Goal: Find specific page/section: Find specific page/section

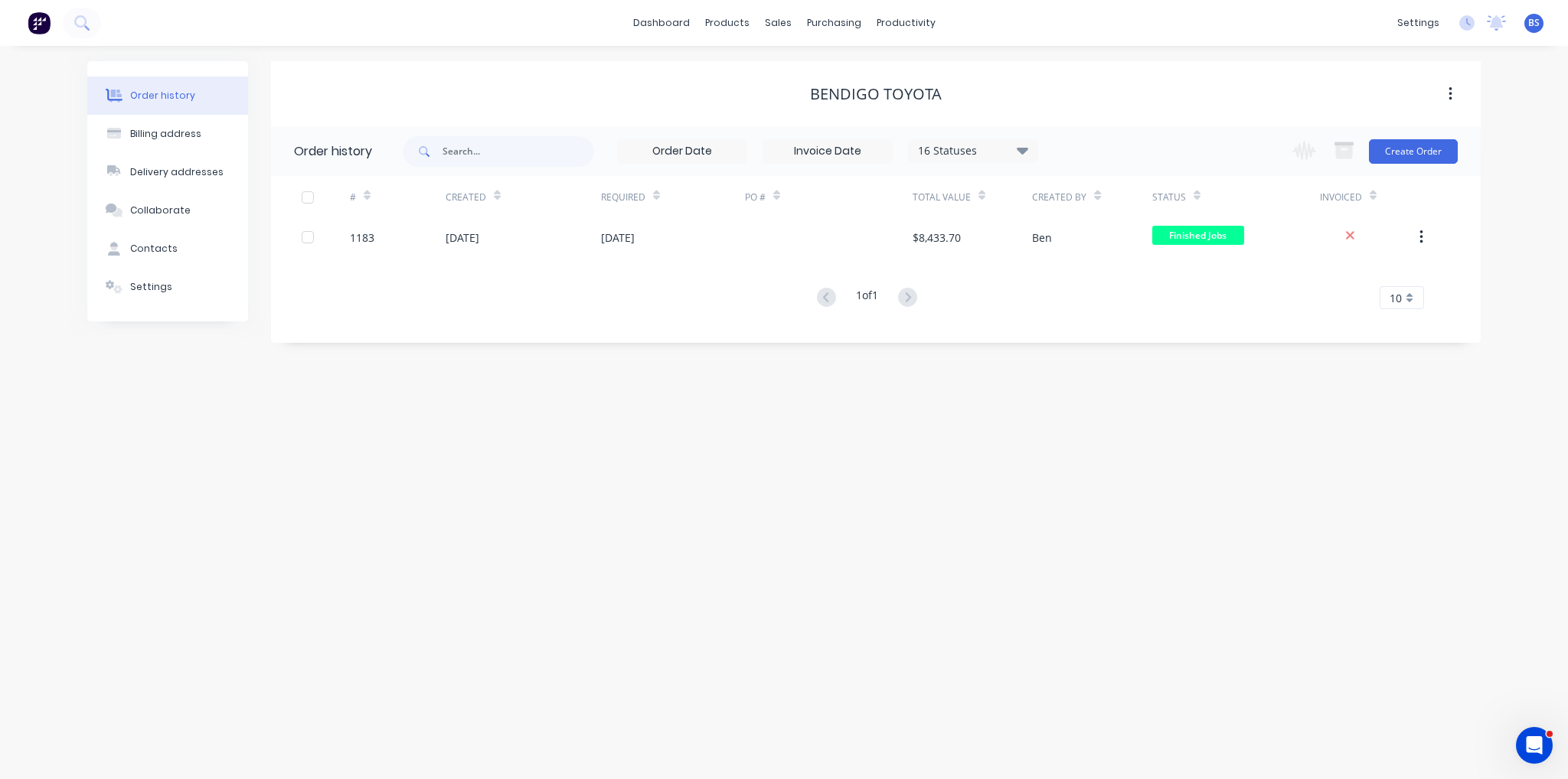
drag, startPoint x: 0, startPoint y: 0, endPoint x: 928, endPoint y: 538, distance: 1072.7
click at [928, 538] on div "Order history Billing address Delivery addresses Collaborate Contacts Settings …" at bounding box center [784, 412] width 1568 height 734
click at [503, 159] on input "text" at bounding box center [518, 151] width 151 height 31
click at [769, 22] on div "sales" at bounding box center [777, 22] width 42 height 23
click at [847, 94] on button "Customers" at bounding box center [858, 104] width 203 height 31
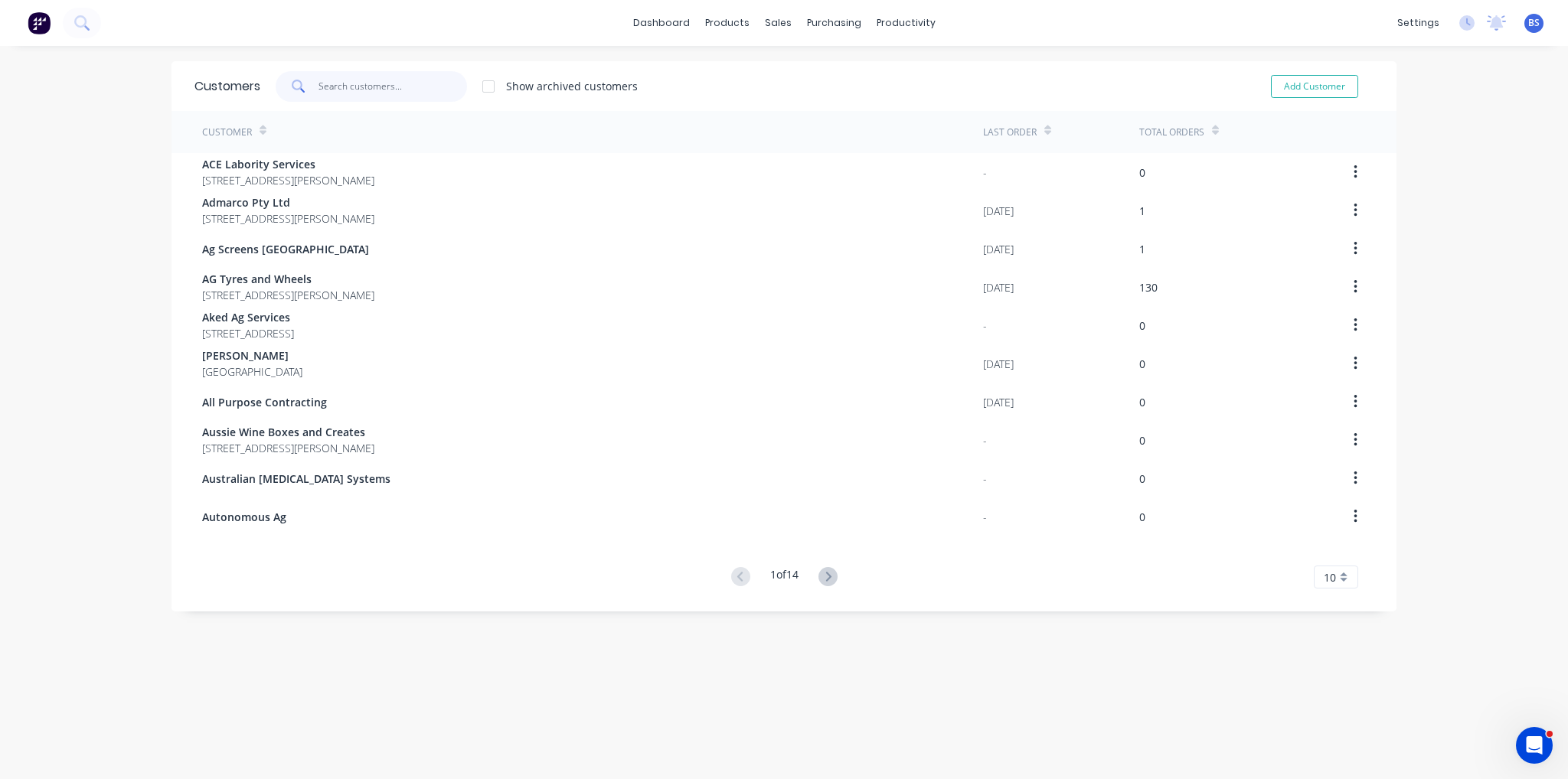
click at [327, 86] on input "text" at bounding box center [393, 86] width 150 height 31
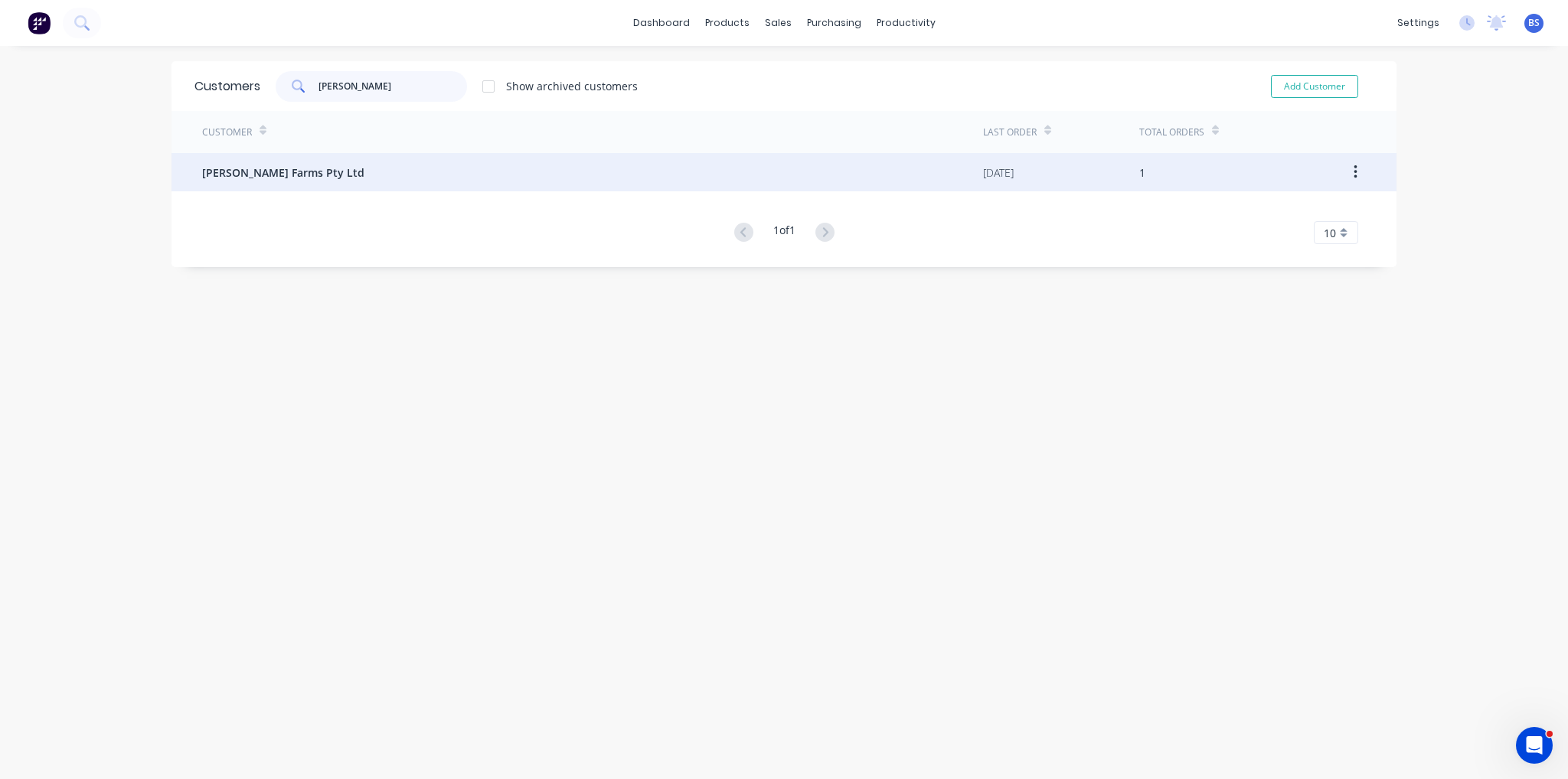
type input "bick"
click at [314, 181] on div "Bickley Farms Pty Ltd" at bounding box center [593, 172] width 781 height 38
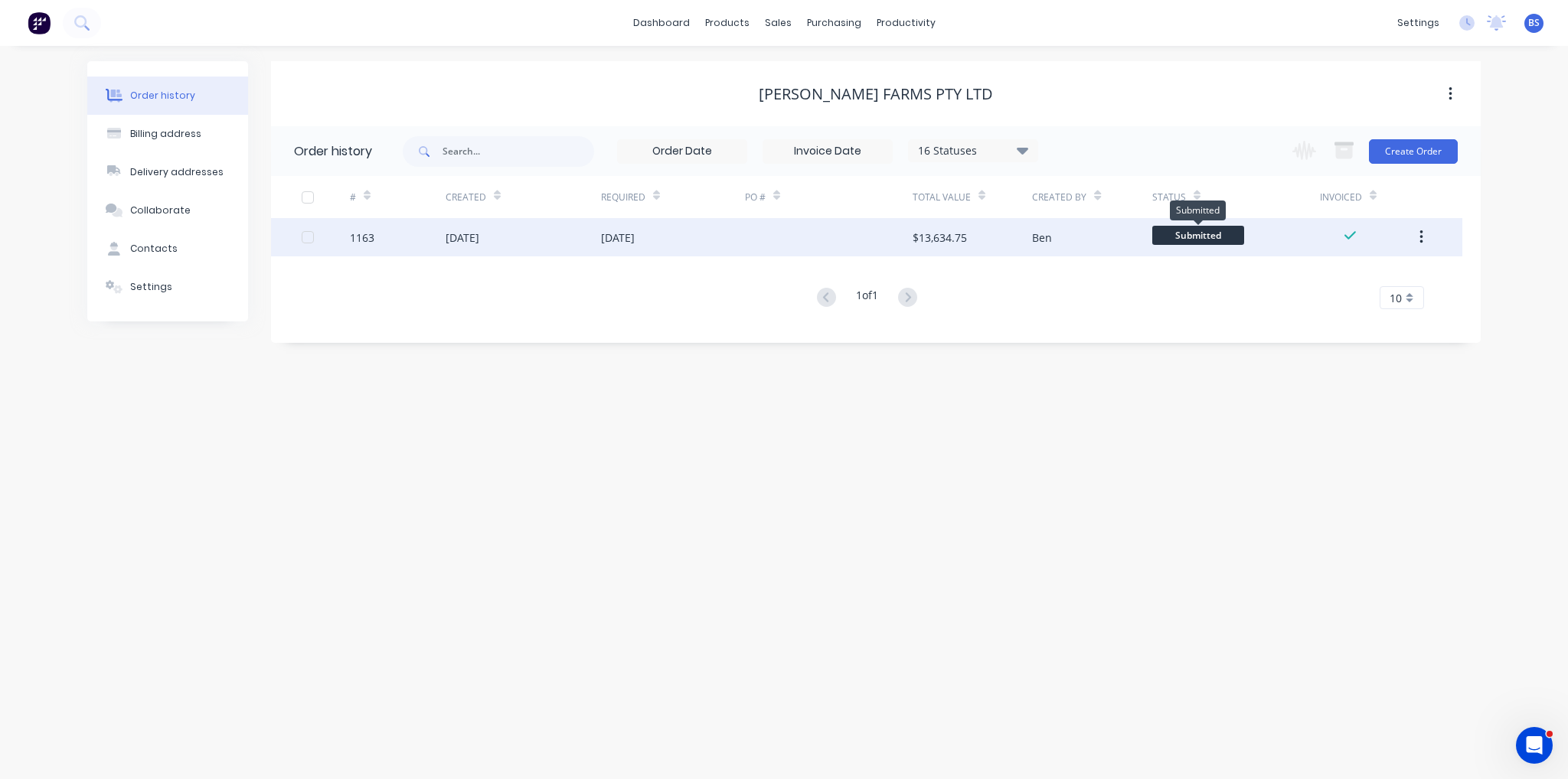
click at [1200, 234] on span "Submitted" at bounding box center [1198, 235] width 92 height 19
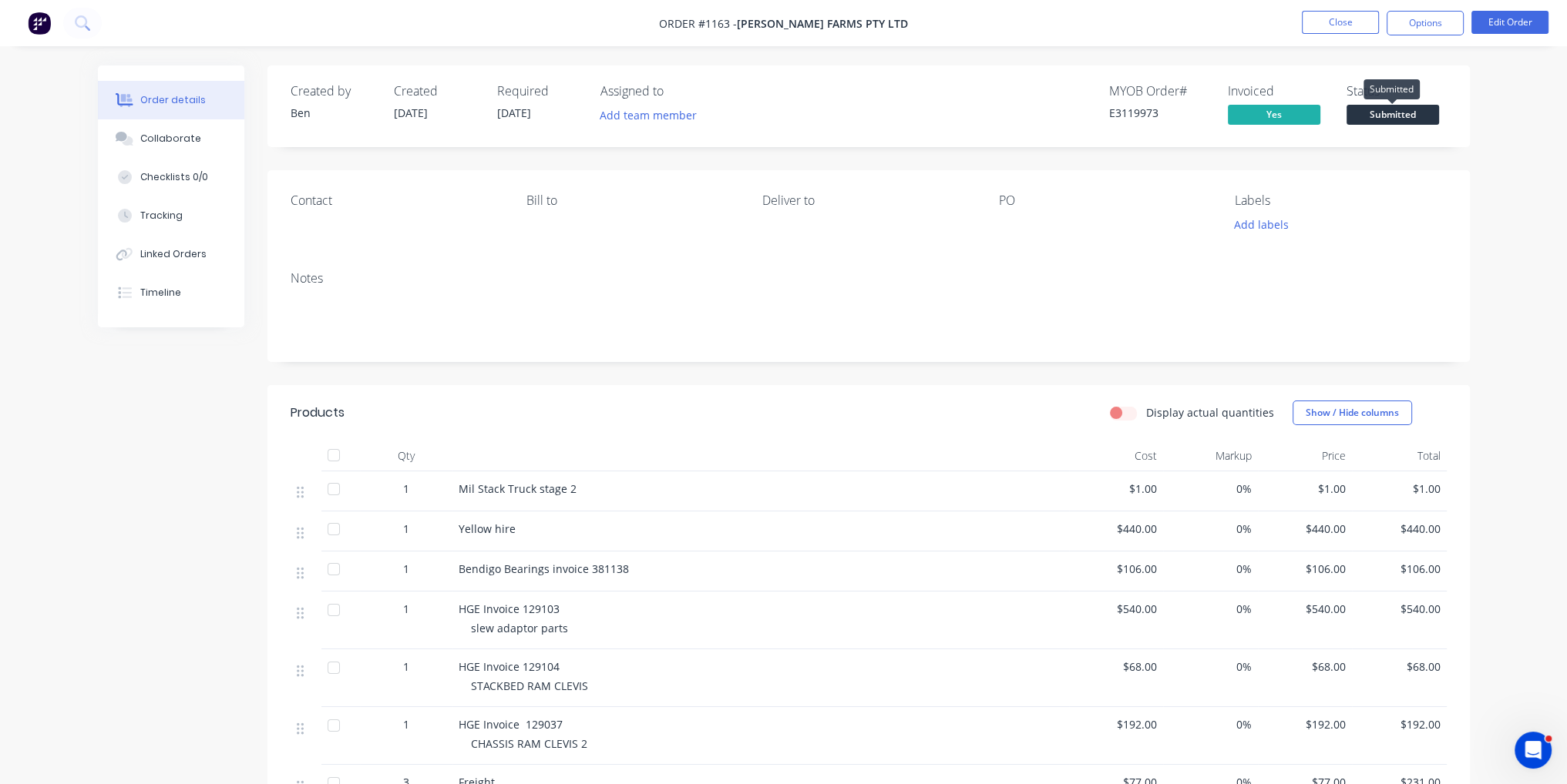
click at [1409, 112] on span "Submitted" at bounding box center [1392, 114] width 93 height 20
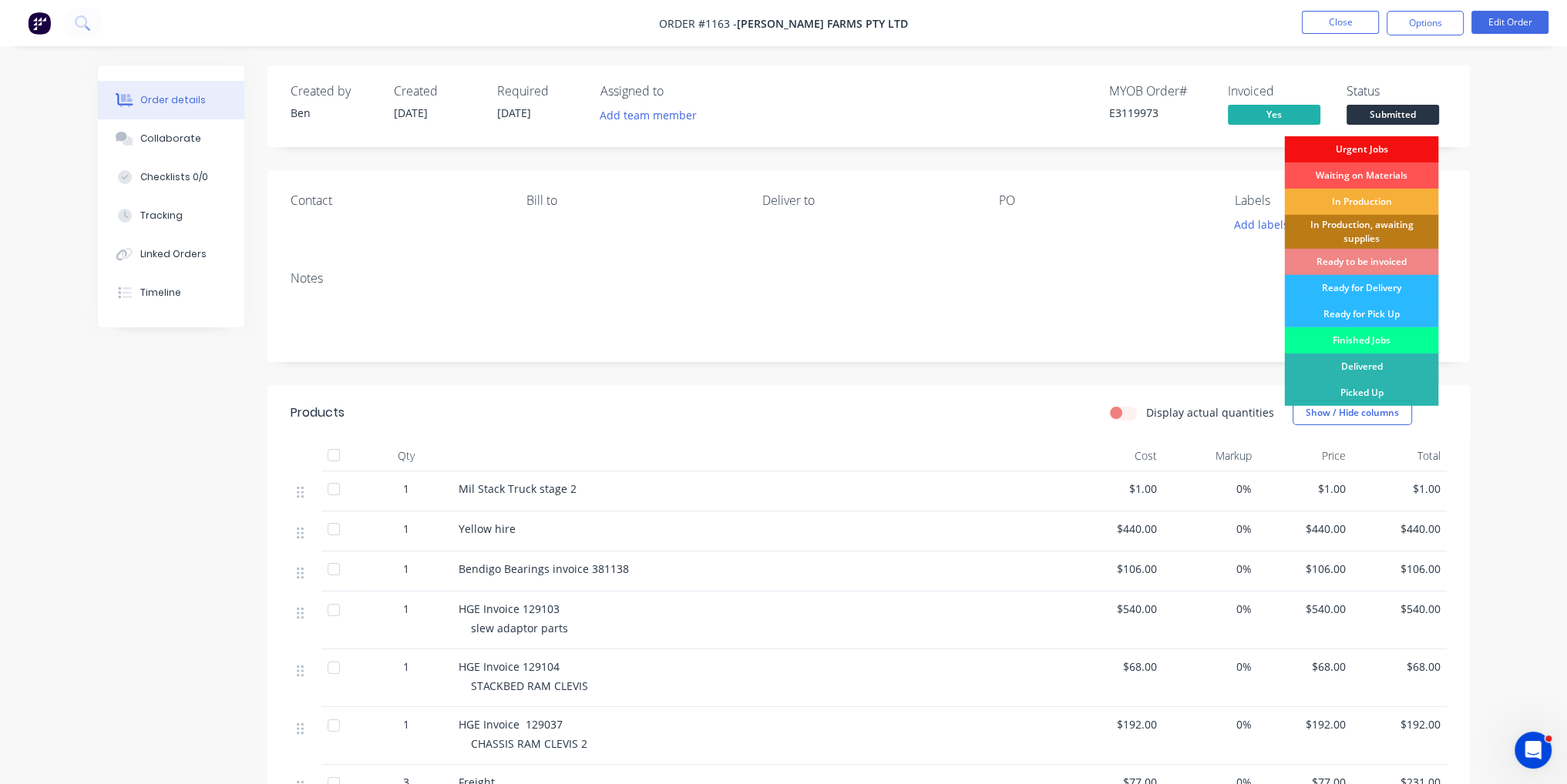
click at [1384, 332] on div "Finished Jobs" at bounding box center [1360, 340] width 154 height 26
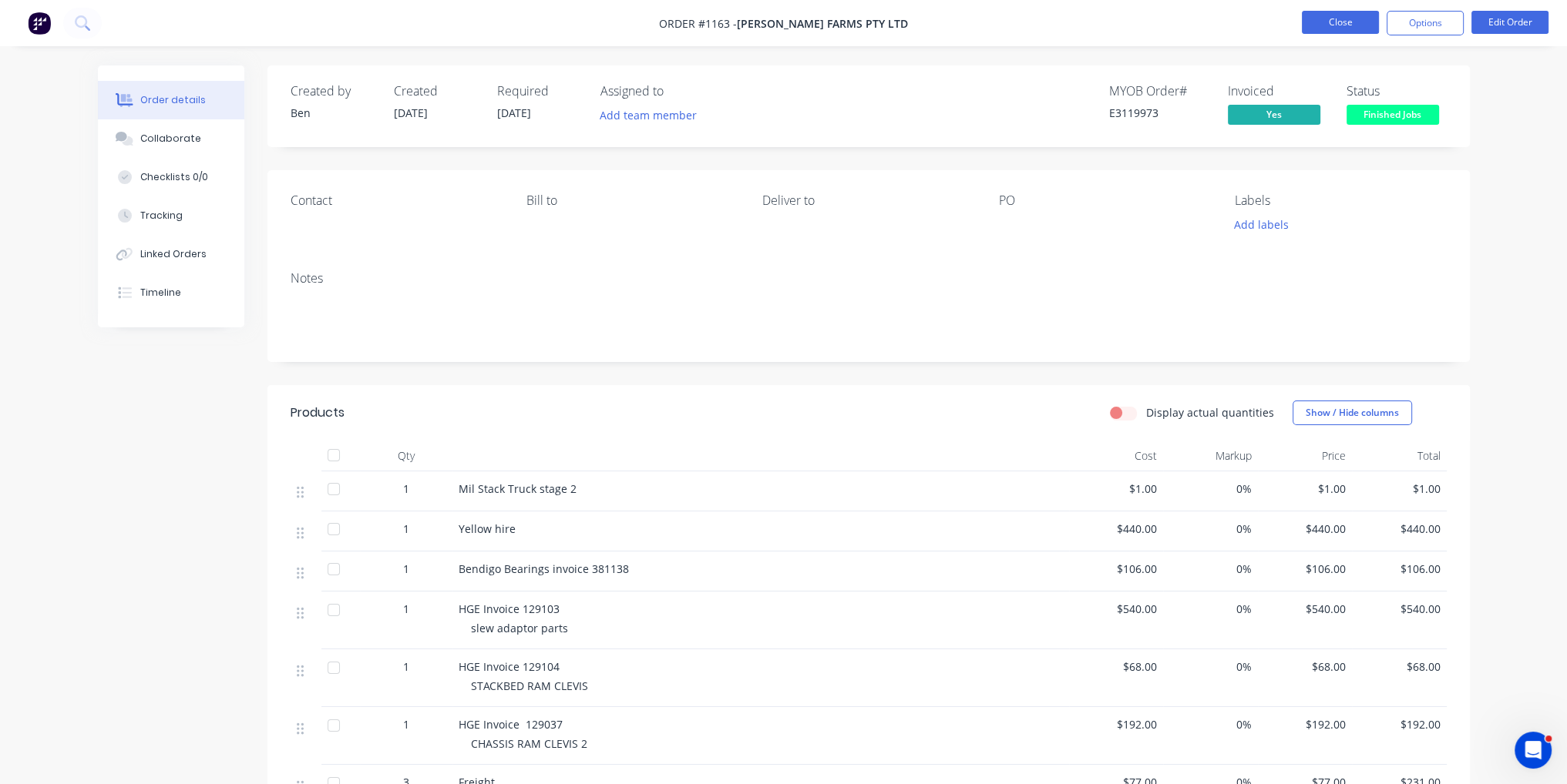
click at [1330, 29] on button "Close" at bounding box center [1340, 22] width 77 height 23
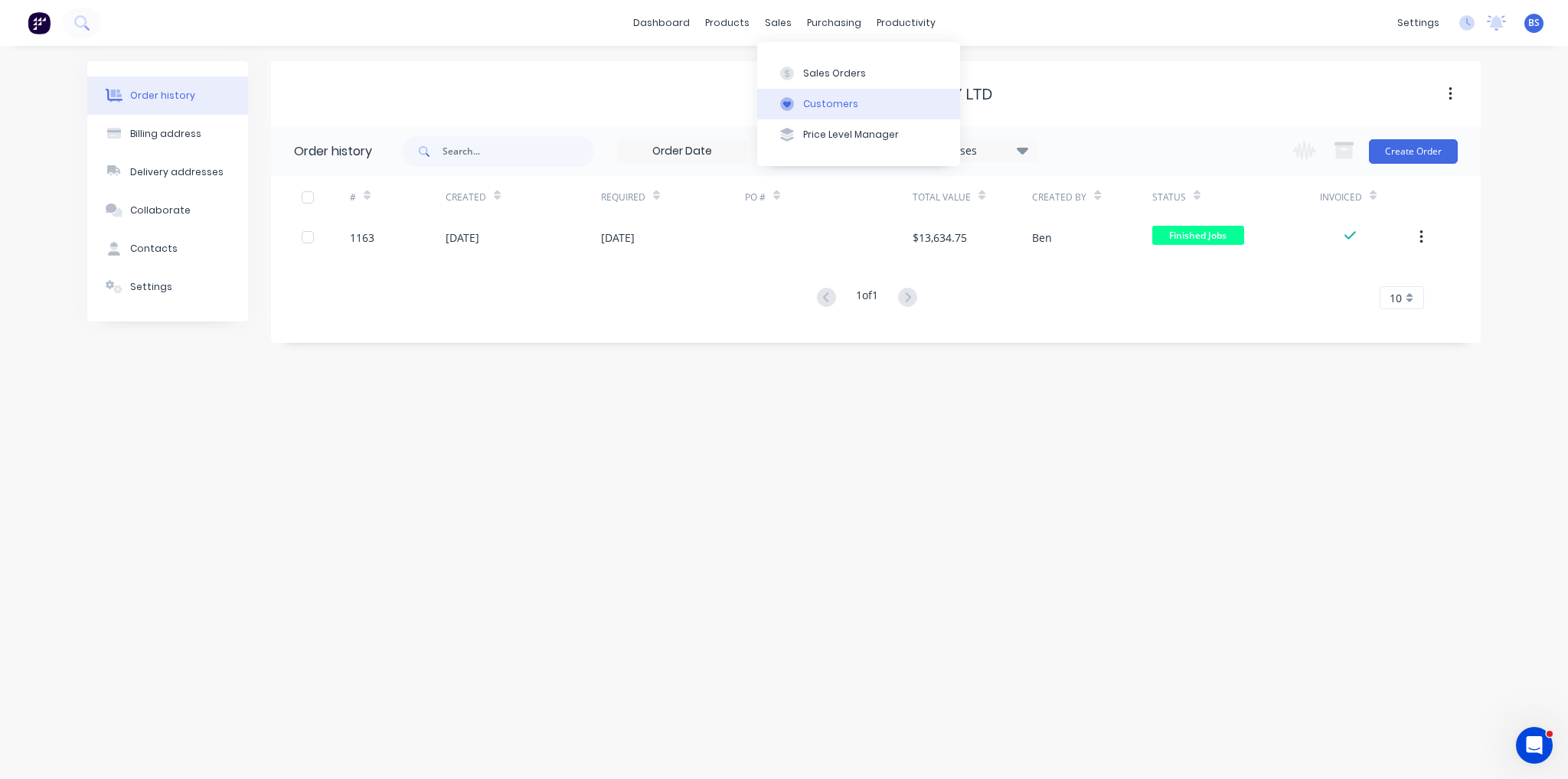
click at [827, 111] on button "Customers" at bounding box center [858, 104] width 203 height 31
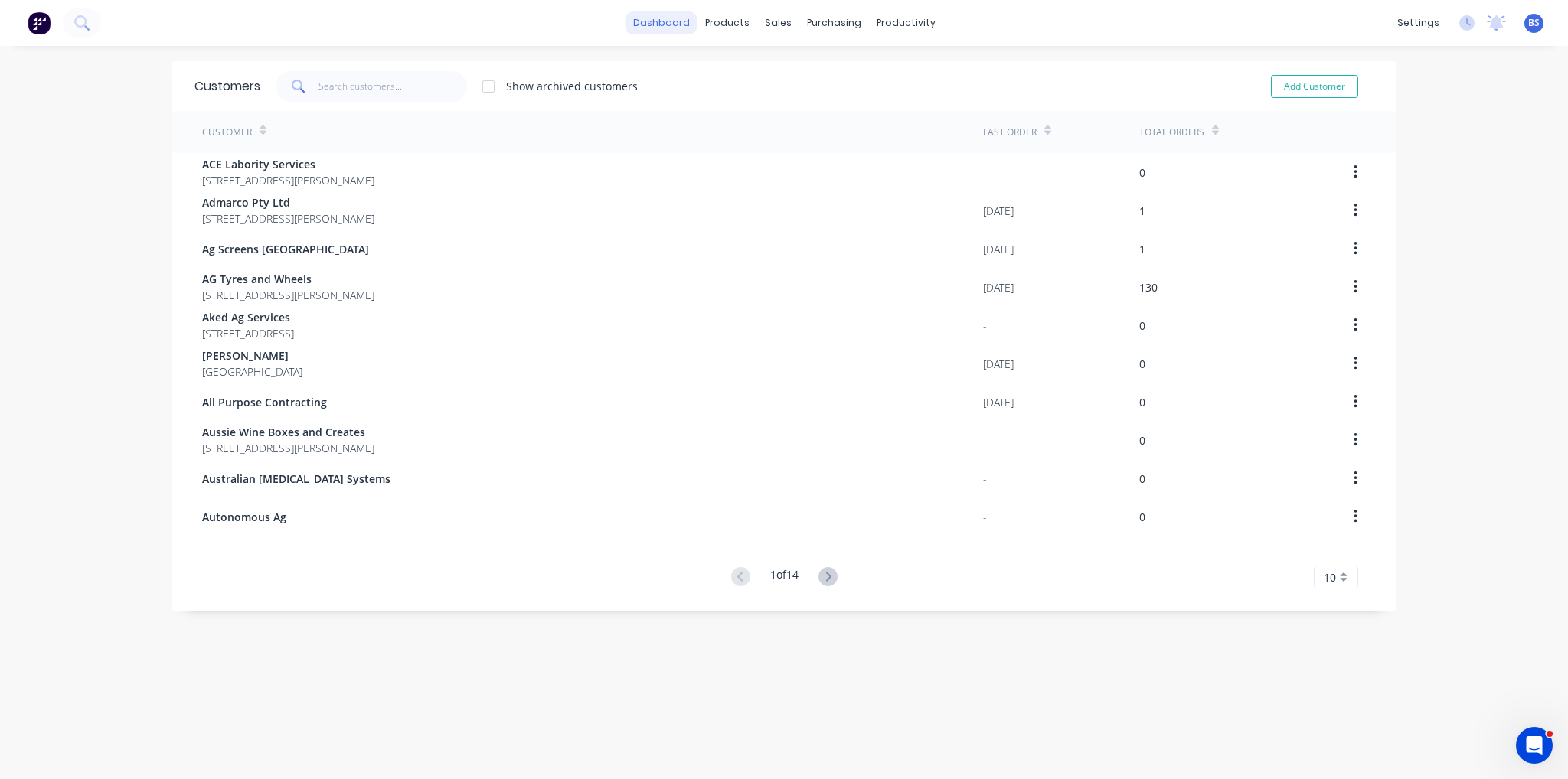
click at [667, 13] on link "dashboard" at bounding box center [661, 22] width 72 height 23
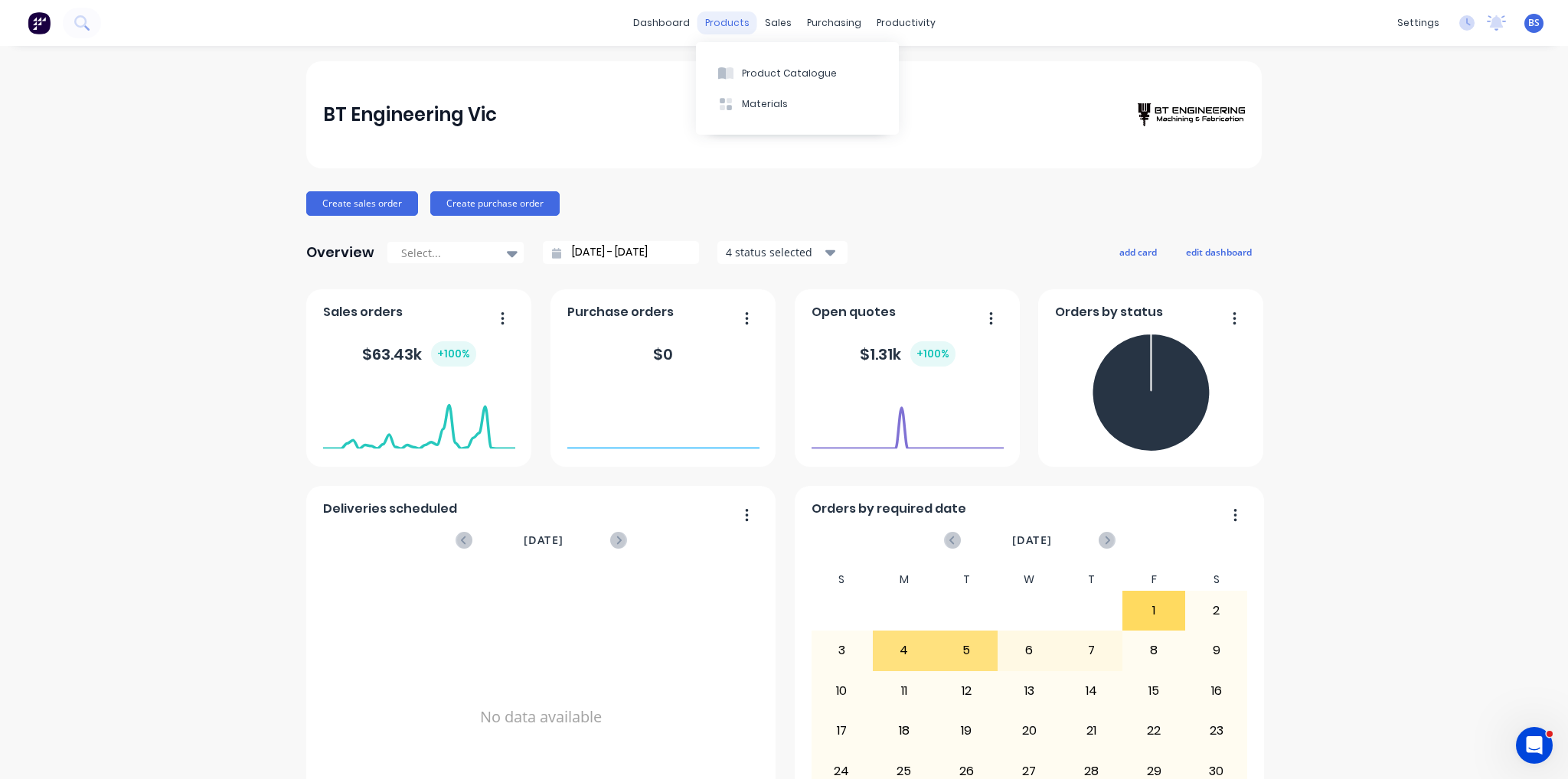
click at [725, 30] on div "products" at bounding box center [727, 22] width 59 height 23
click at [680, 25] on link "dashboard" at bounding box center [661, 22] width 72 height 23
click at [809, 76] on div "Sales Orders" at bounding box center [830, 73] width 63 height 14
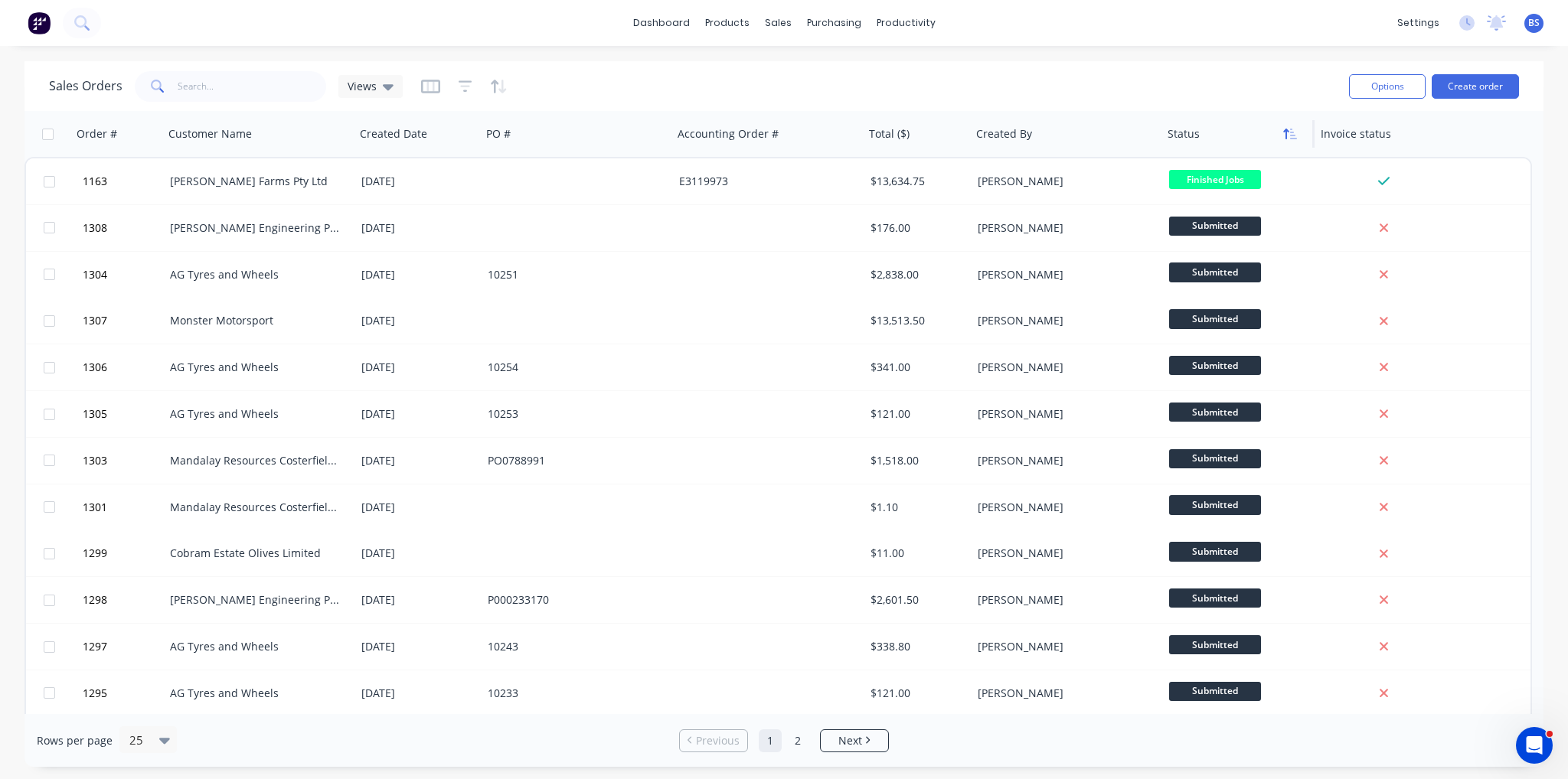
click at [1290, 138] on icon "button" at bounding box center [1290, 134] width 14 height 12
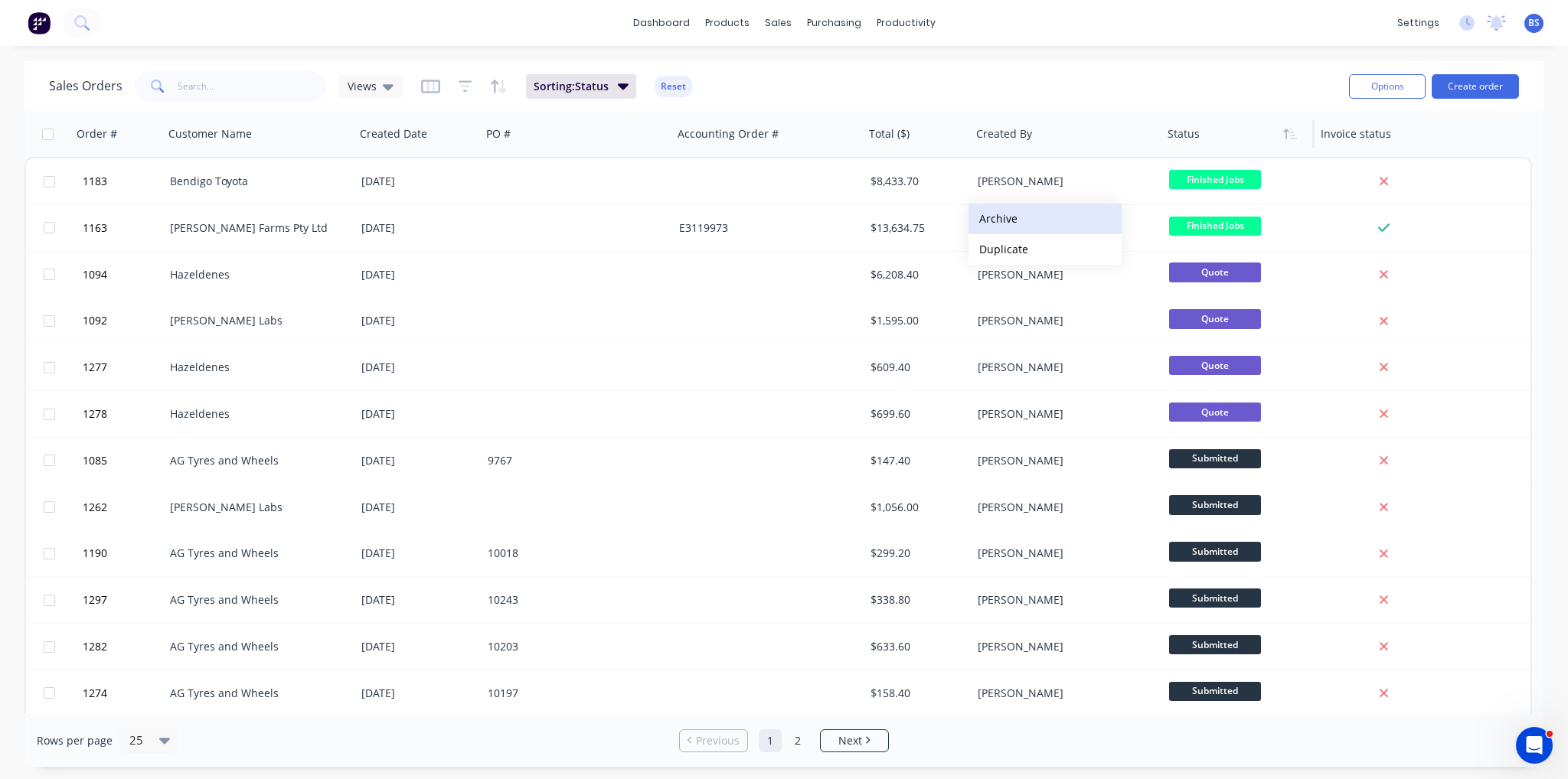
click at [1039, 221] on button "Archive" at bounding box center [1045, 218] width 153 height 31
